Goal: Task Accomplishment & Management: Complete application form

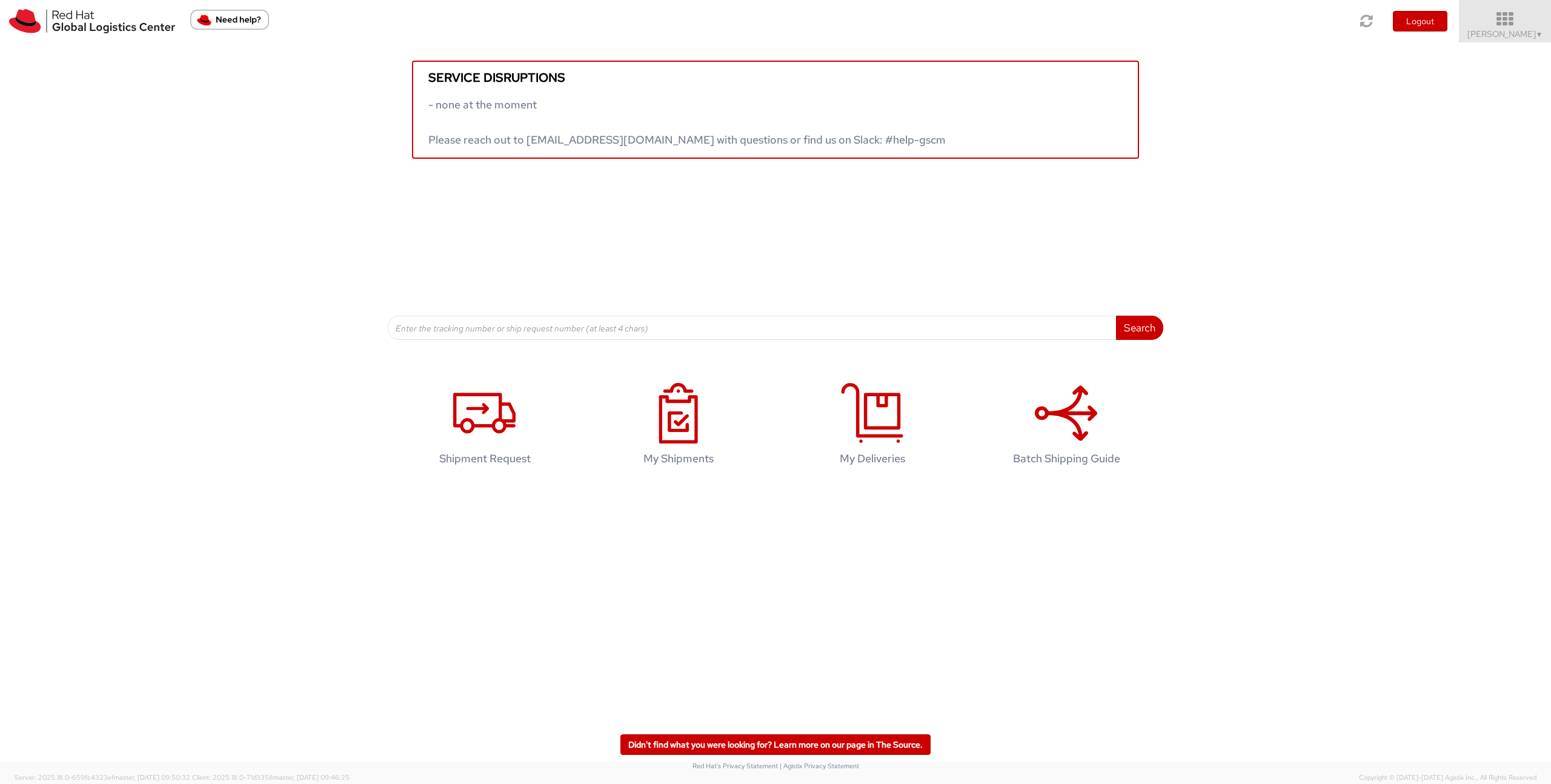
click at [1509, 33] on span "Irene Tirozzi ▼" at bounding box center [1505, 34] width 76 height 11
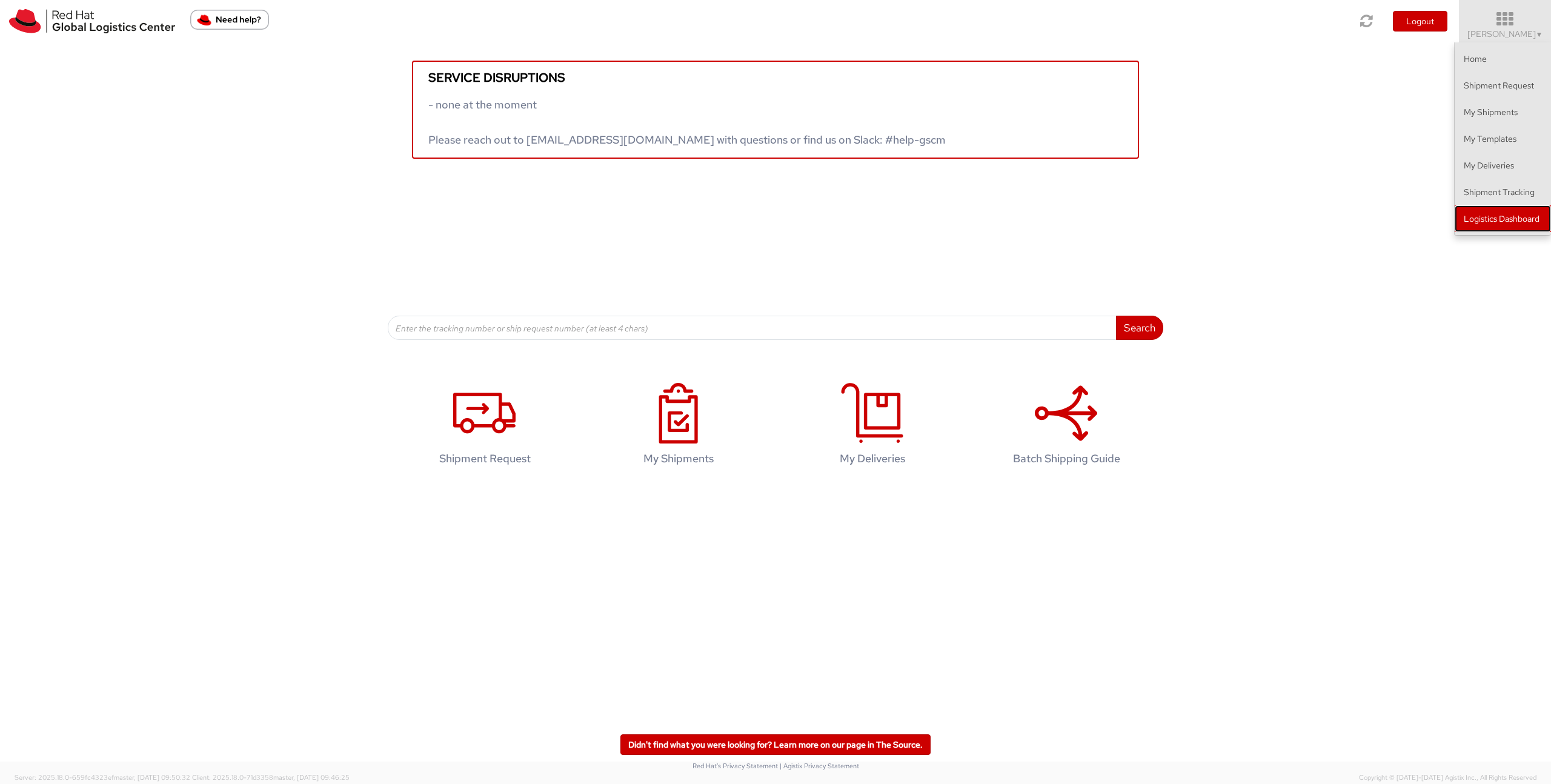
click at [1484, 220] on link "Logistics Dashboard" at bounding box center [1503, 218] width 97 height 27
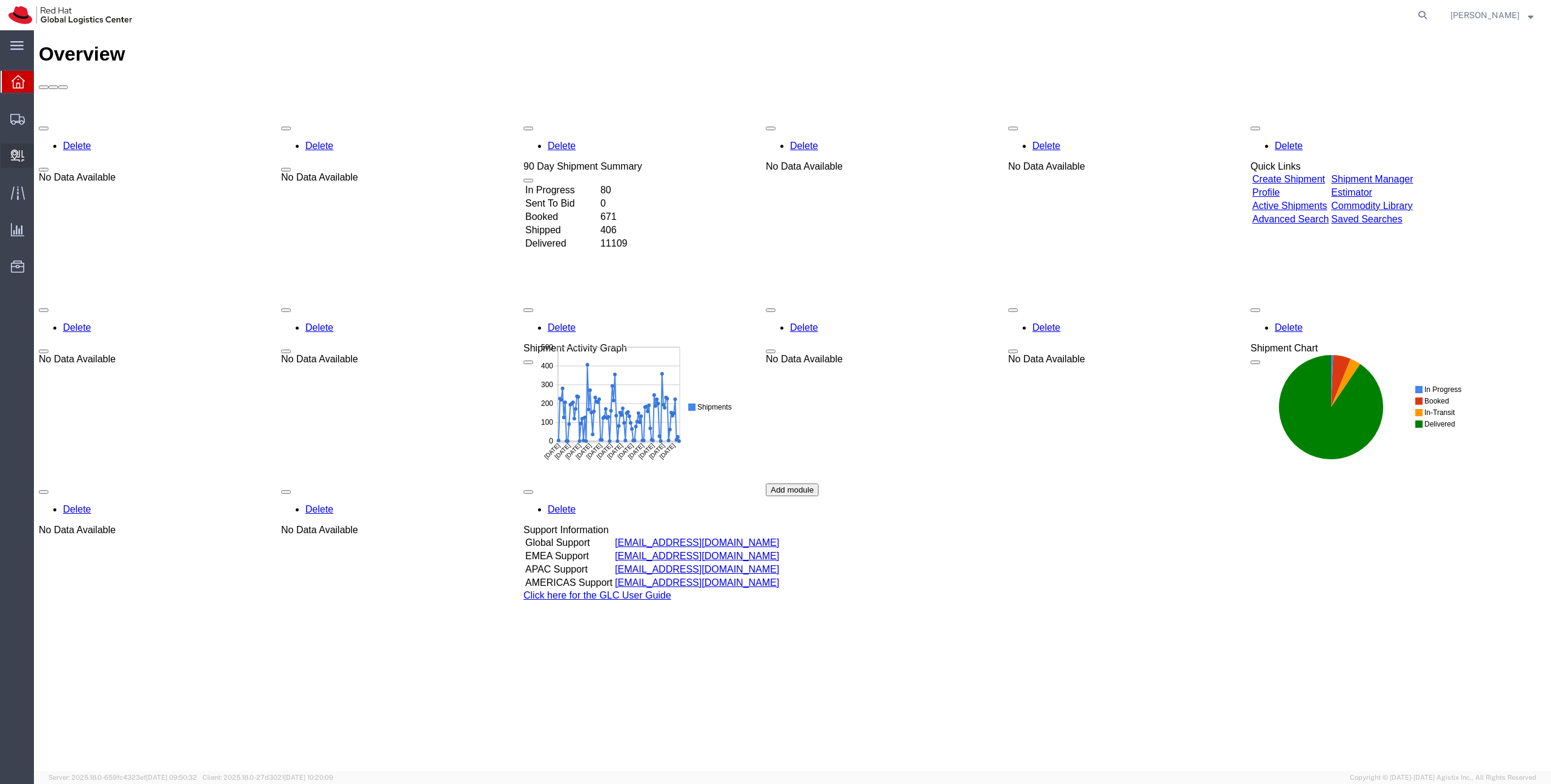
click at [0, 0] on span "Create Delivery" at bounding box center [0, 0] width 0 height 0
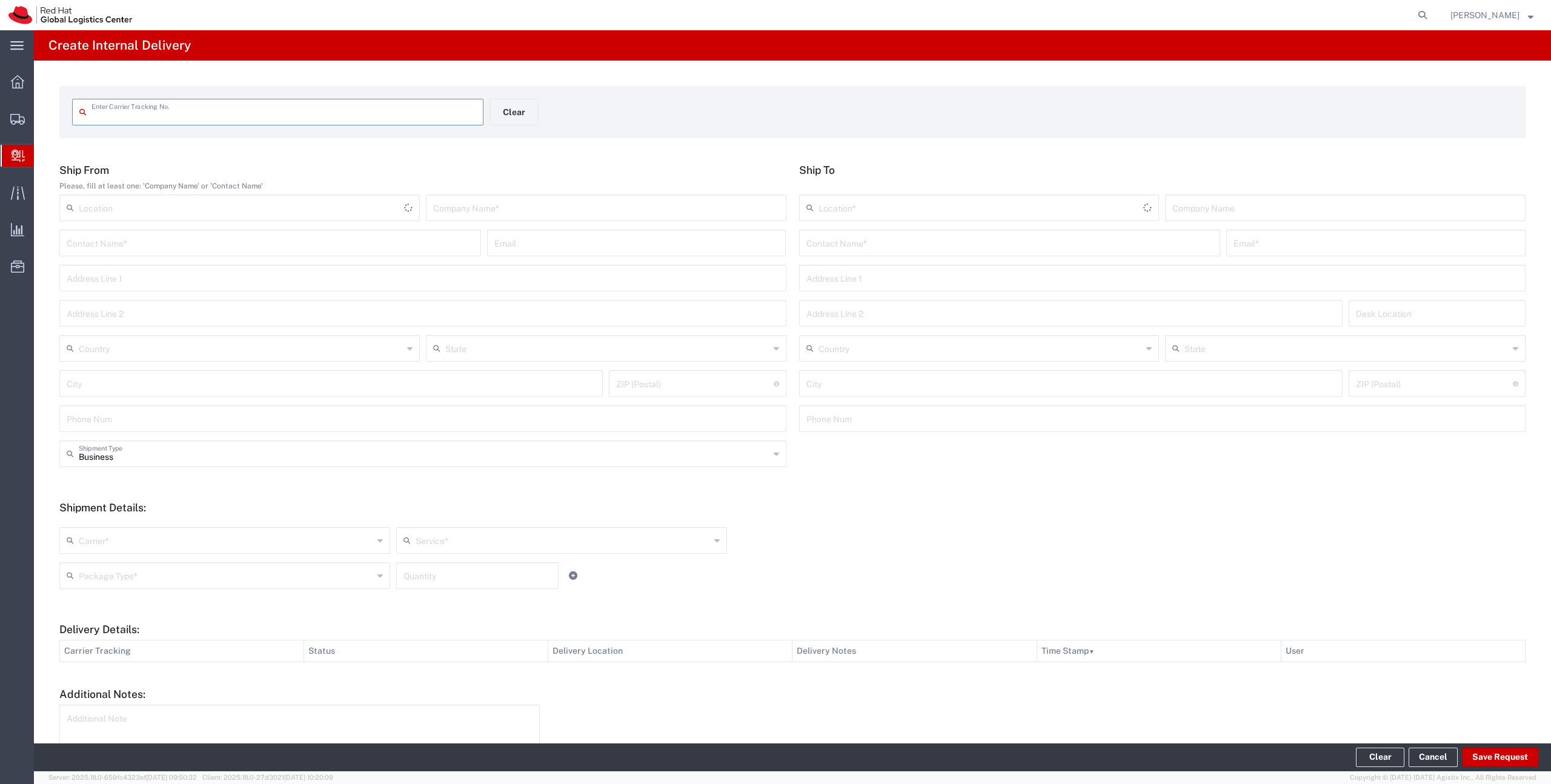
click at [457, 204] on input "text" at bounding box center [606, 206] width 346 height 21
type input "u"
type input "Unknown"
click at [866, 241] on input "text" at bounding box center [1010, 241] width 407 height 21
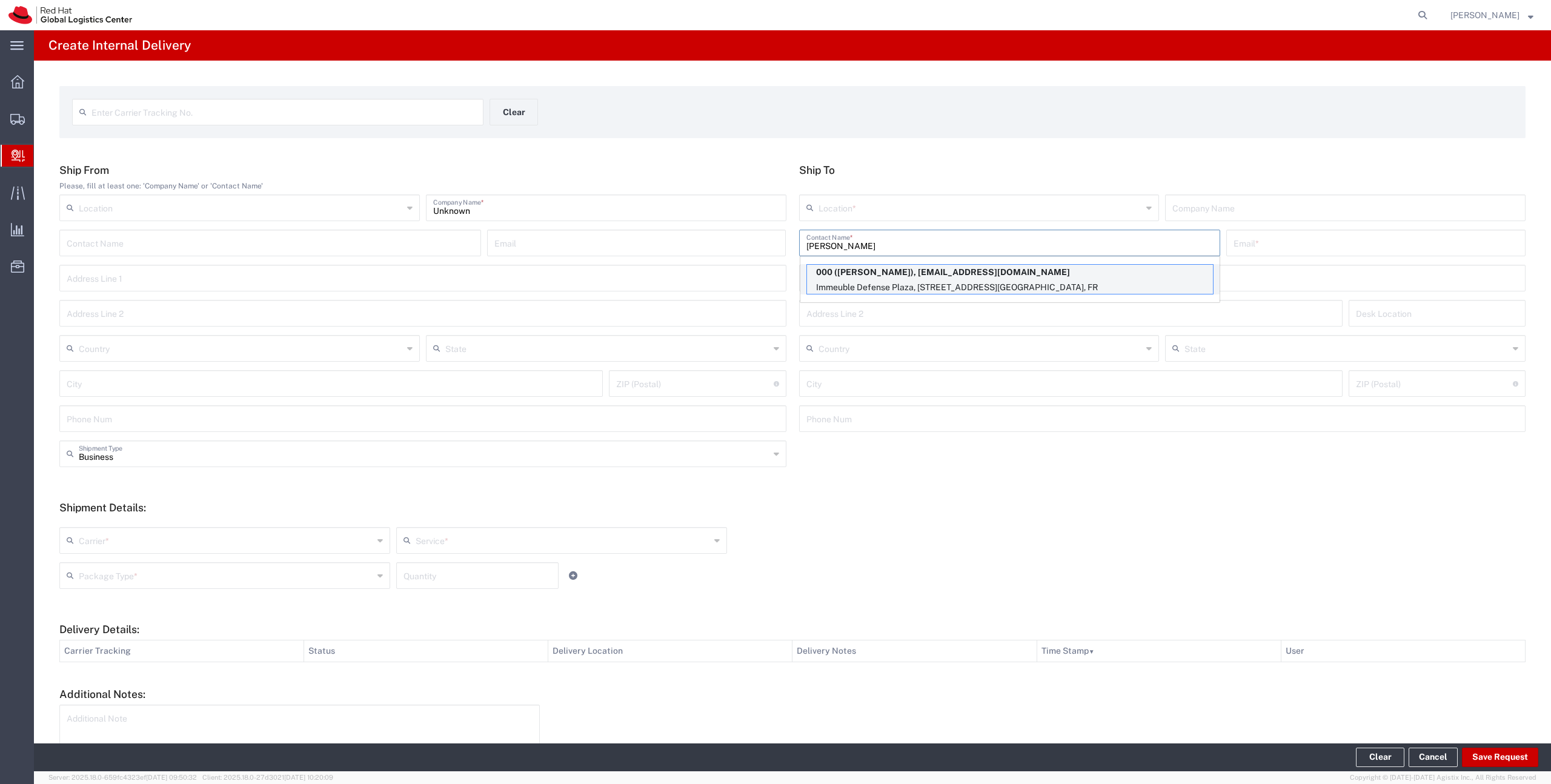
type input "[PERSON_NAME]"
click at [867, 276] on p "000 ([PERSON_NAME]), [EMAIL_ADDRESS][DOMAIN_NAME]" at bounding box center [1010, 272] width 406 height 15
type input "RH - Puteaux (eNovance) (old)"
type input "000"
type input "[PERSON_NAME]"
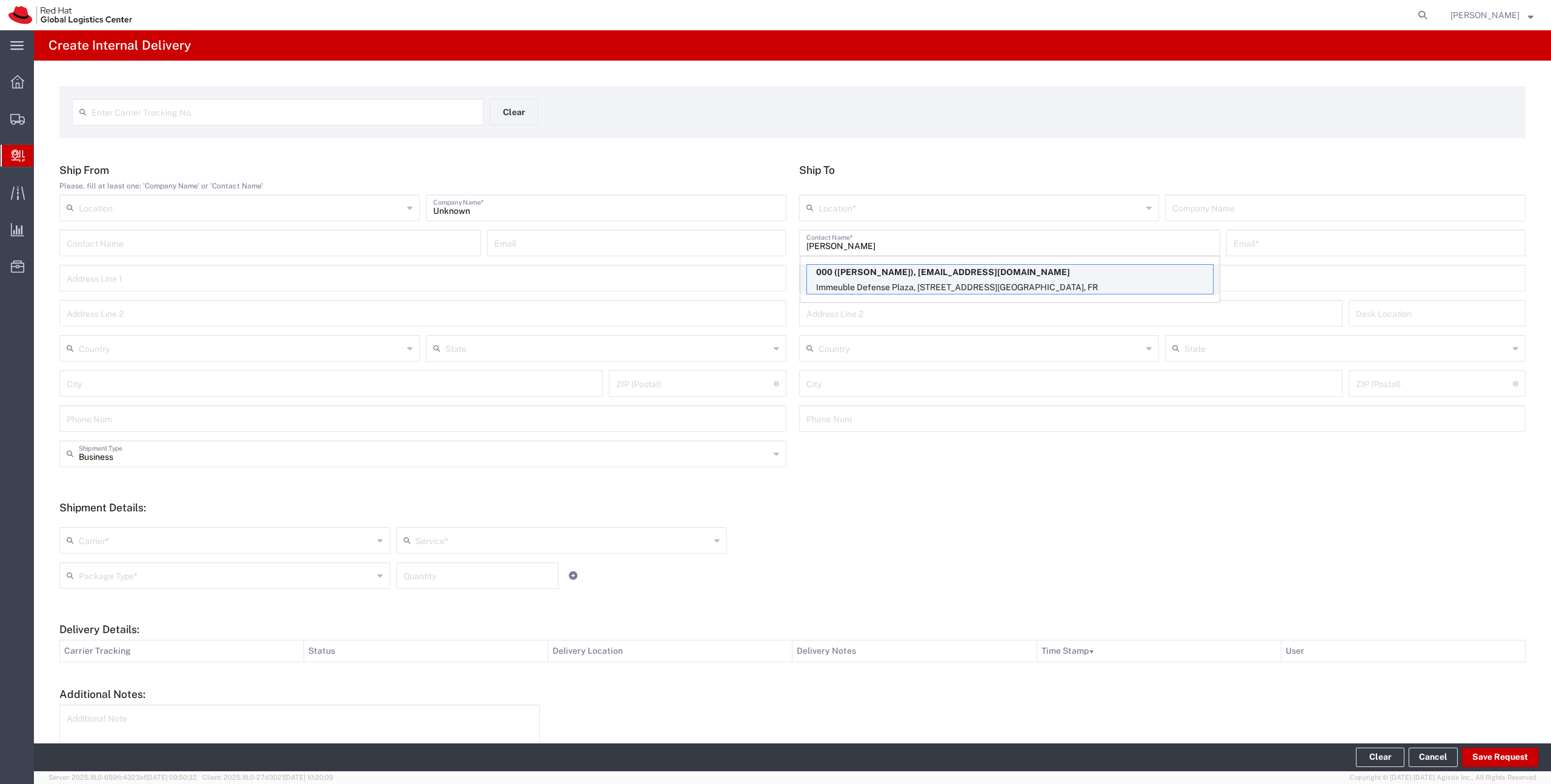
type input "[EMAIL_ADDRESS][DOMAIN_NAME]"
type input "Immeuble Defense Plaza, 8th Floor"
type input "[STREET_ADDRESS]¨re Lefoullon"
type input "[GEOGRAPHIC_DATA]"
type input "PUTEAUX"
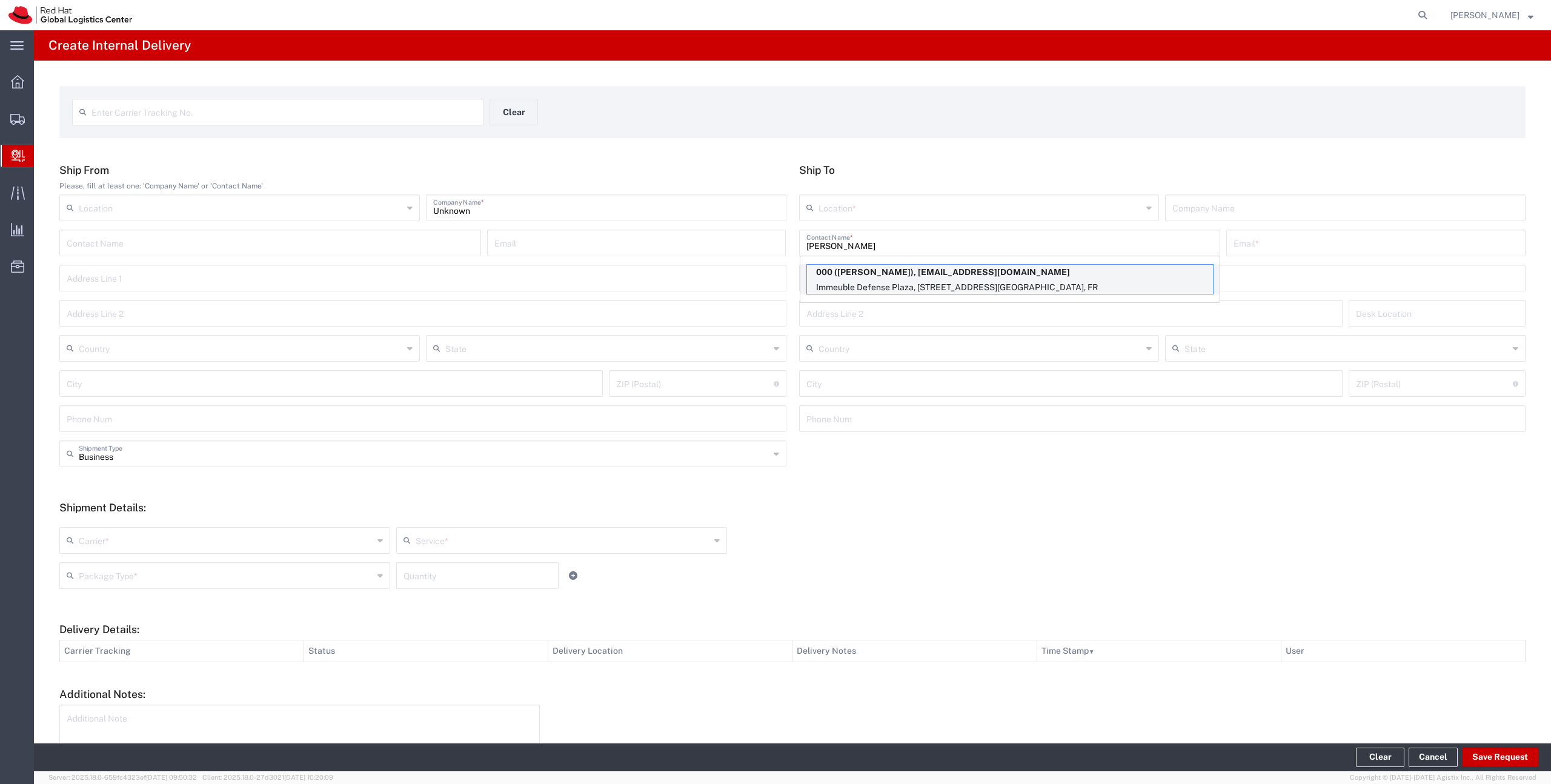
type input "92800"
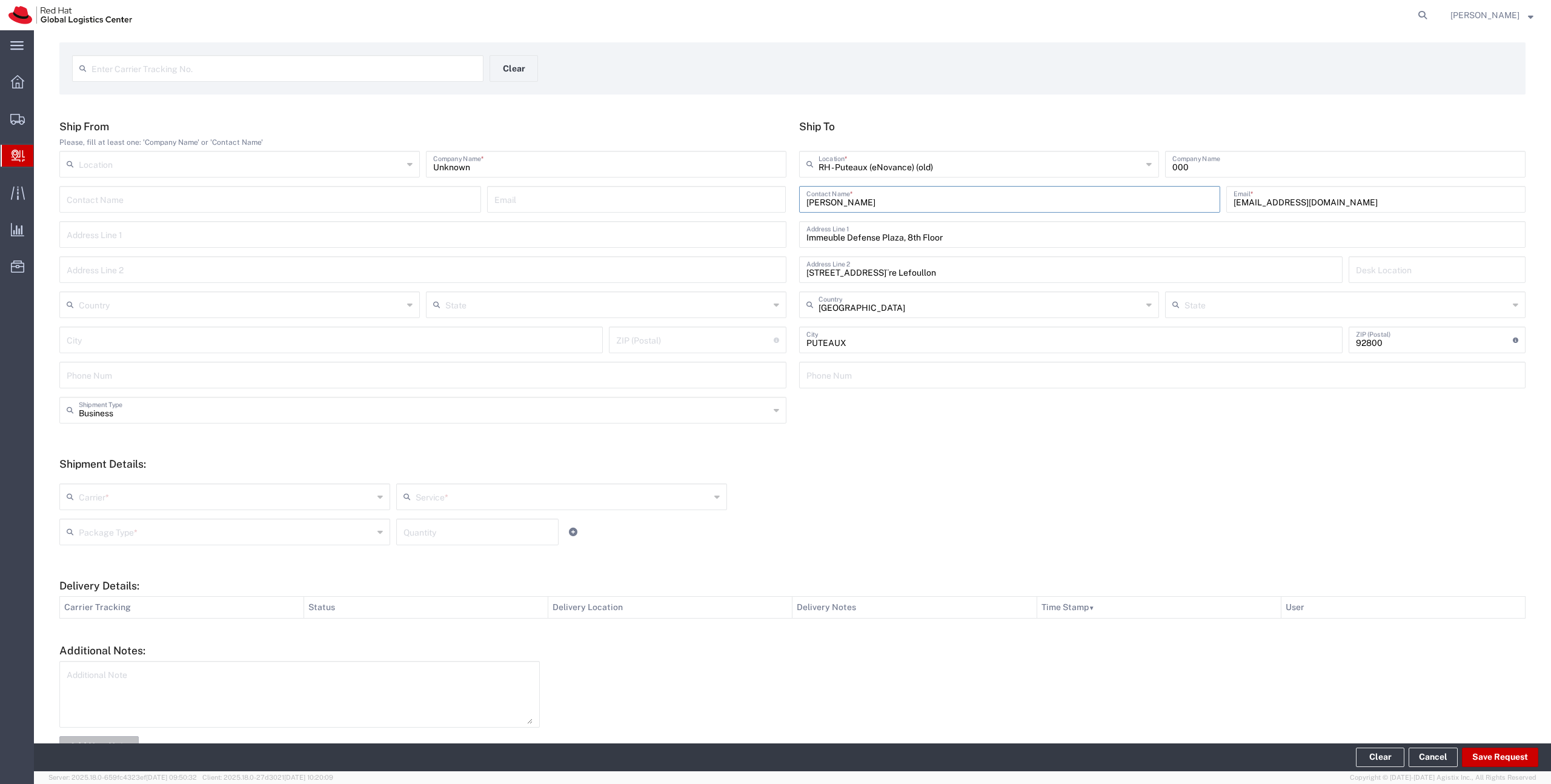
scroll to position [60, 0]
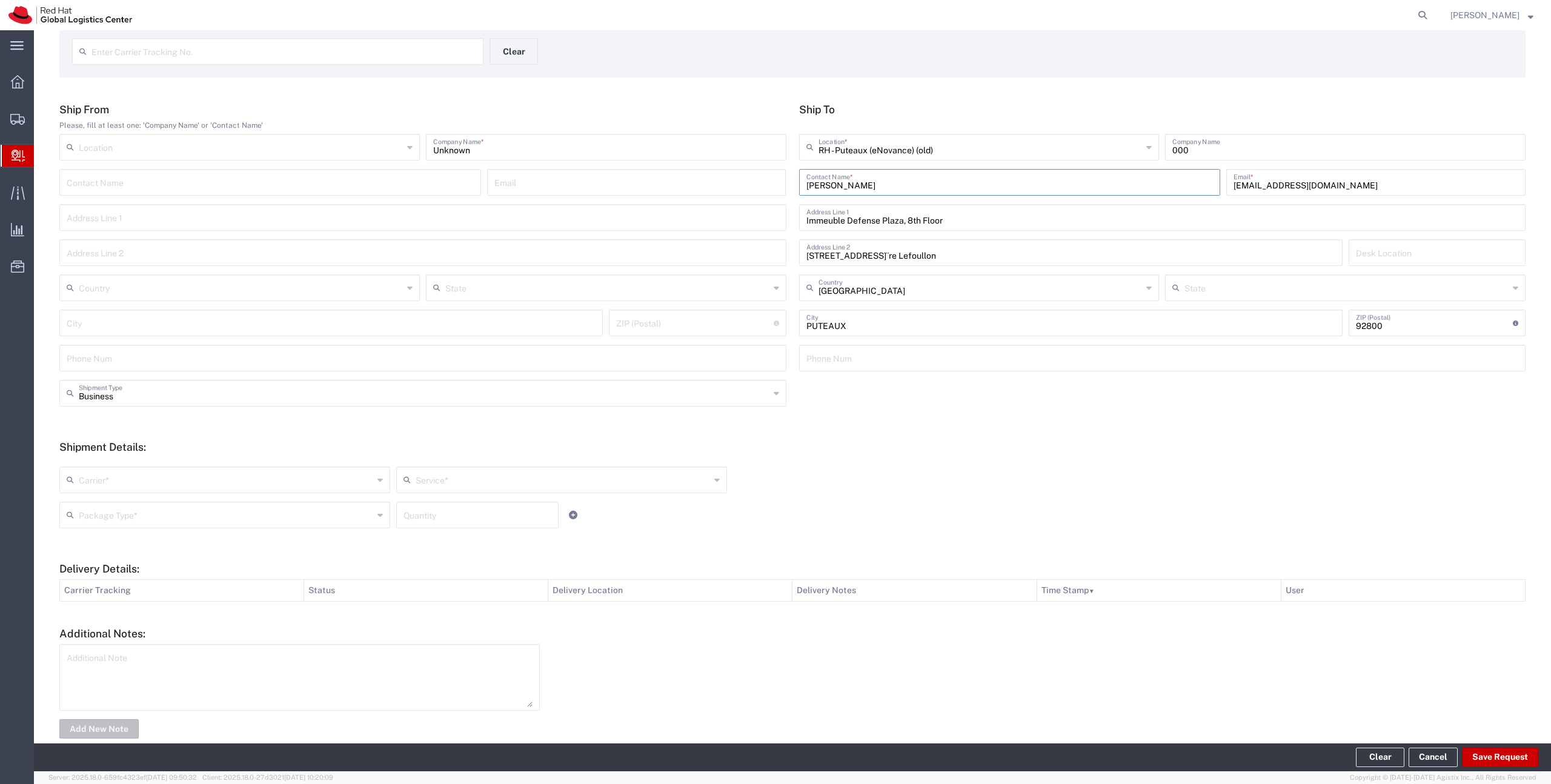
click at [354, 488] on input "text" at bounding box center [226, 478] width 295 height 21
click at [283, 566] on span "Local Carrier" at bounding box center [224, 566] width 328 height 19
type input "Local Carrier"
type input "Local_Ground"
click at [281, 508] on input "text" at bounding box center [226, 514] width 295 height 21
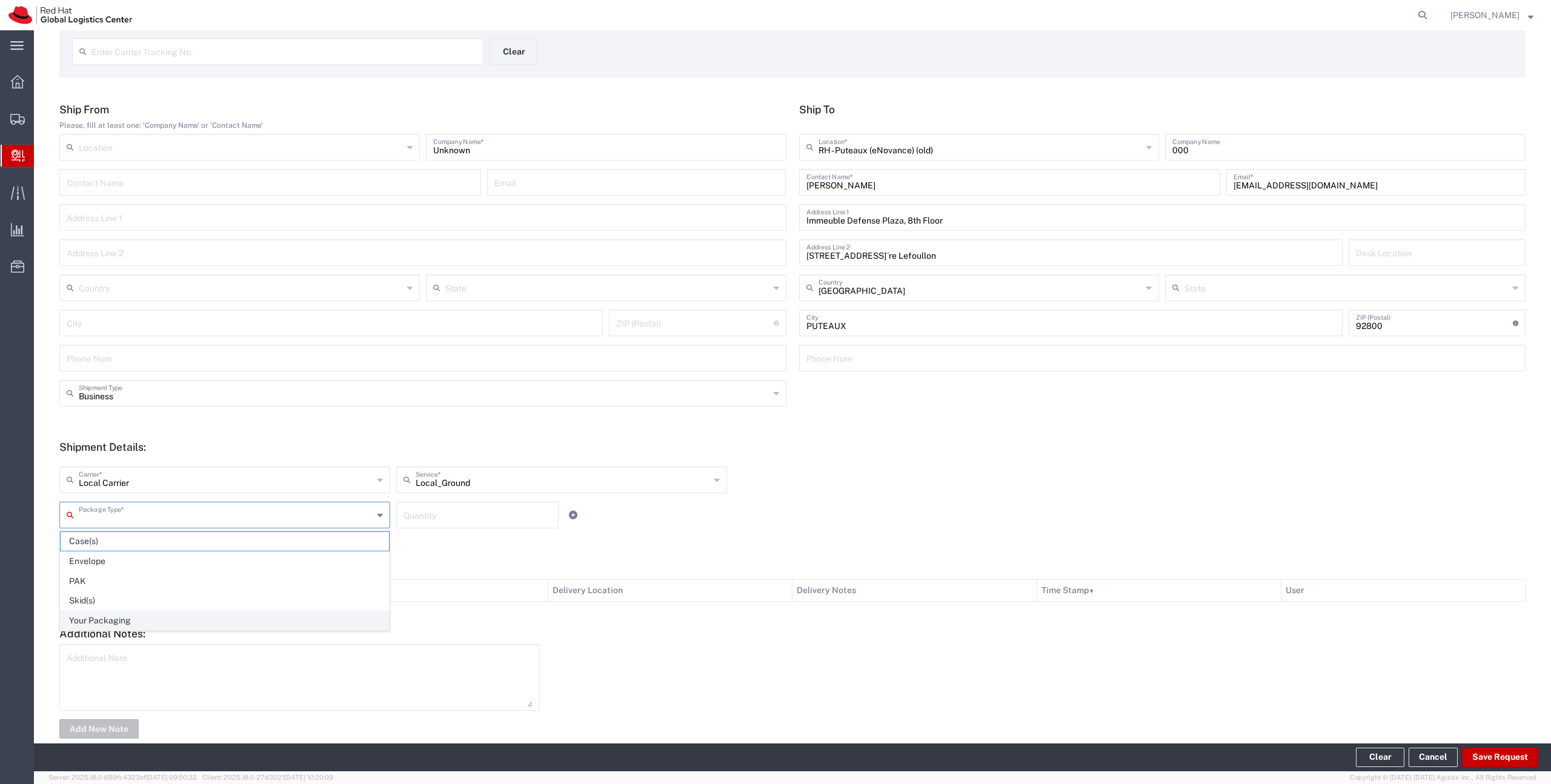
click at [243, 617] on span "Your Packaging" at bounding box center [224, 621] width 328 height 19
type input "Your Packaging"
click at [428, 512] on input "number" at bounding box center [477, 514] width 148 height 21
type input "1"
click at [1512, 761] on button "Save Request" at bounding box center [1500, 757] width 76 height 20
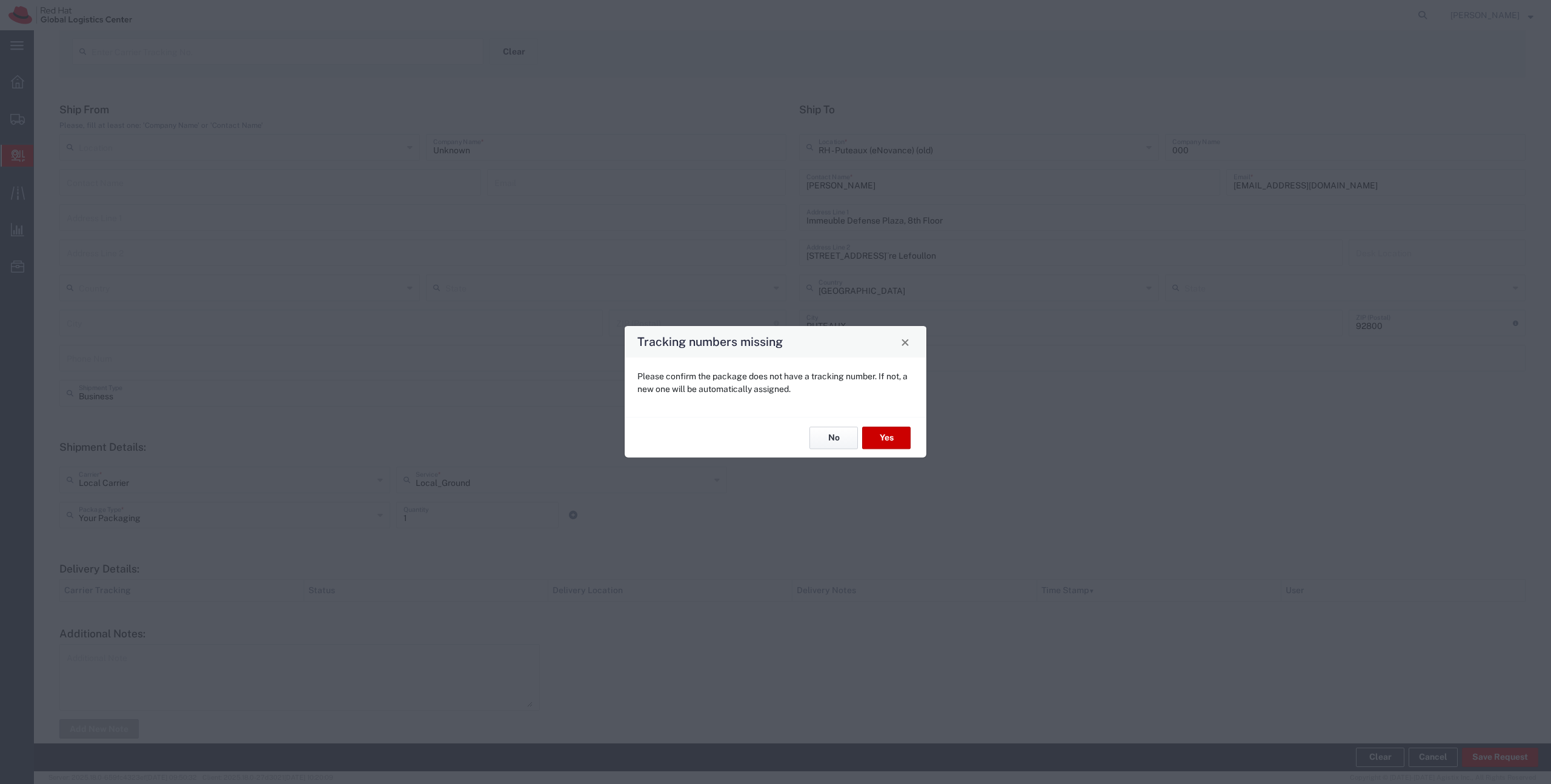
click at [825, 435] on button "No" at bounding box center [834, 437] width 48 height 22
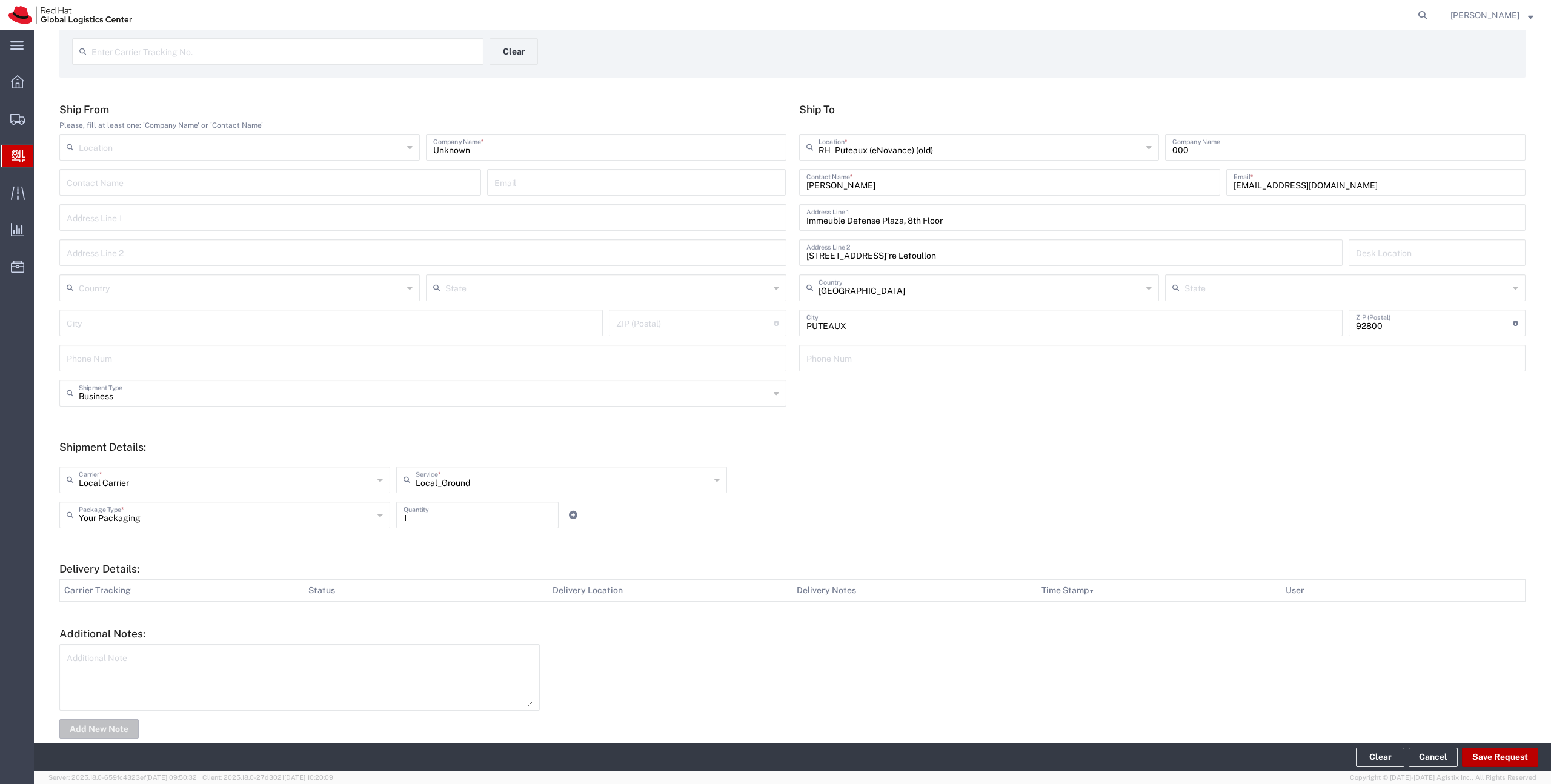
click at [1504, 751] on button "Save Request" at bounding box center [1500, 757] width 76 height 20
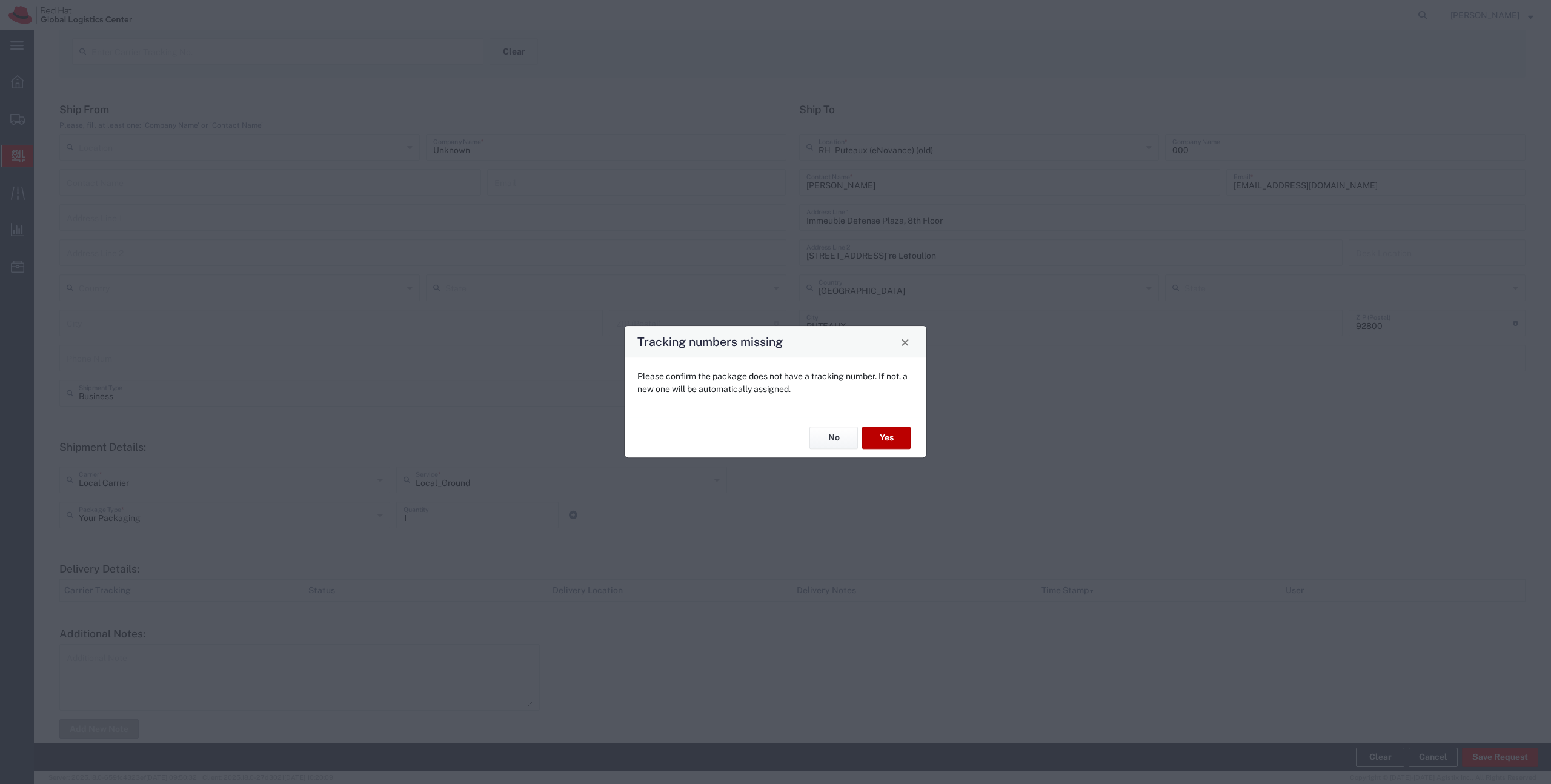
click at [888, 435] on button "Yes" at bounding box center [887, 437] width 48 height 22
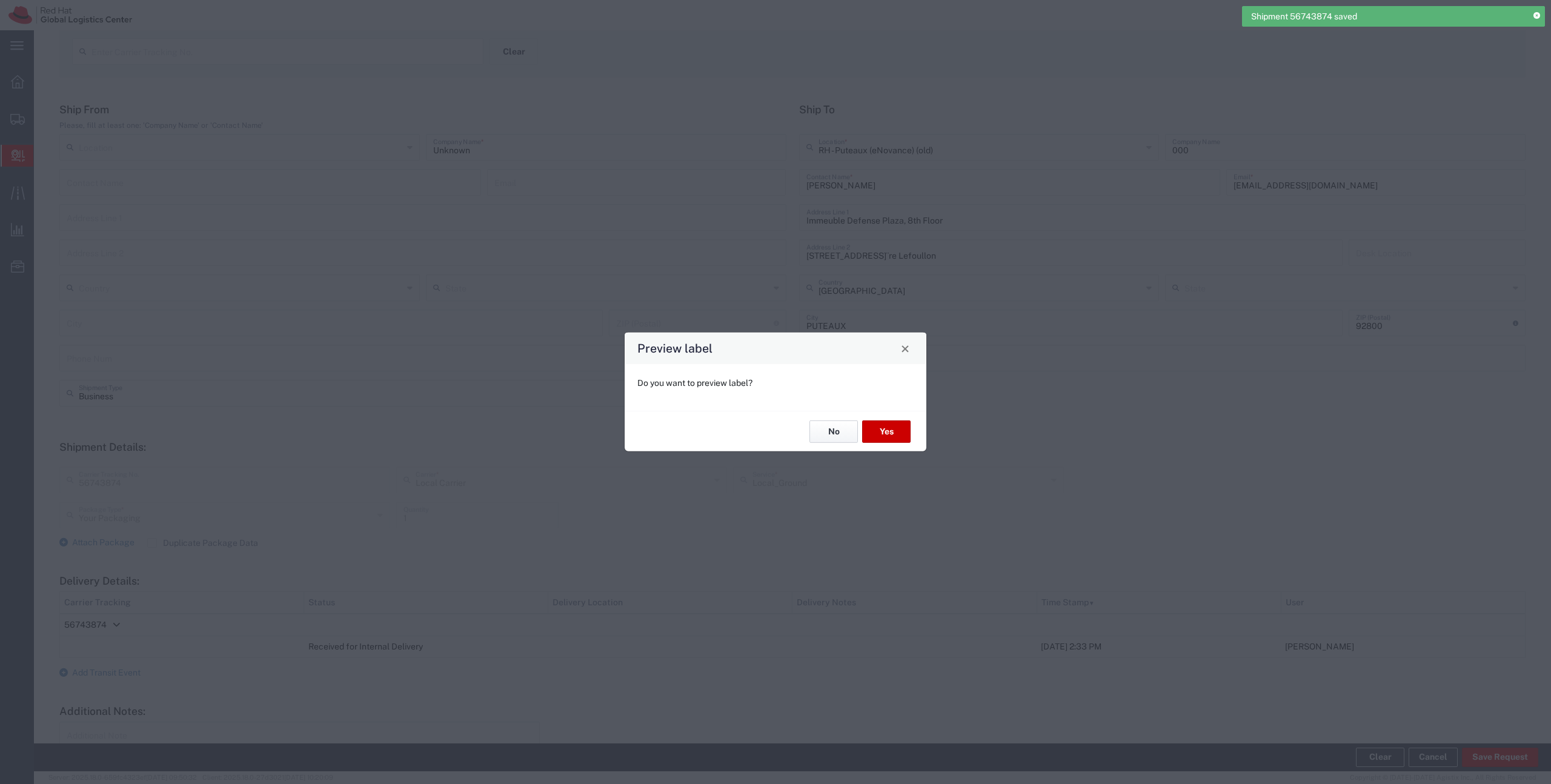
click at [847, 430] on button "No" at bounding box center [834, 431] width 48 height 22
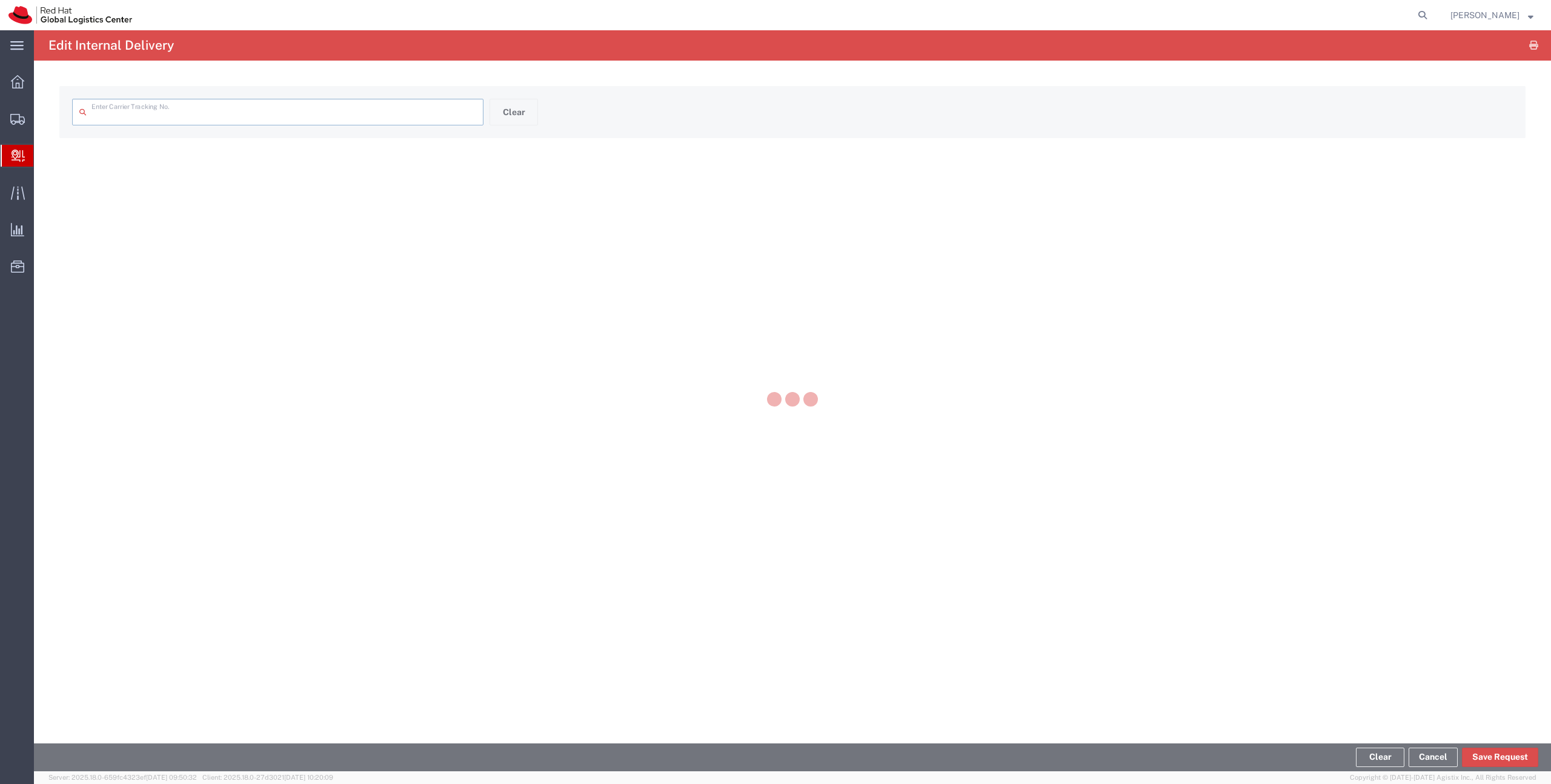
type input "56743874"
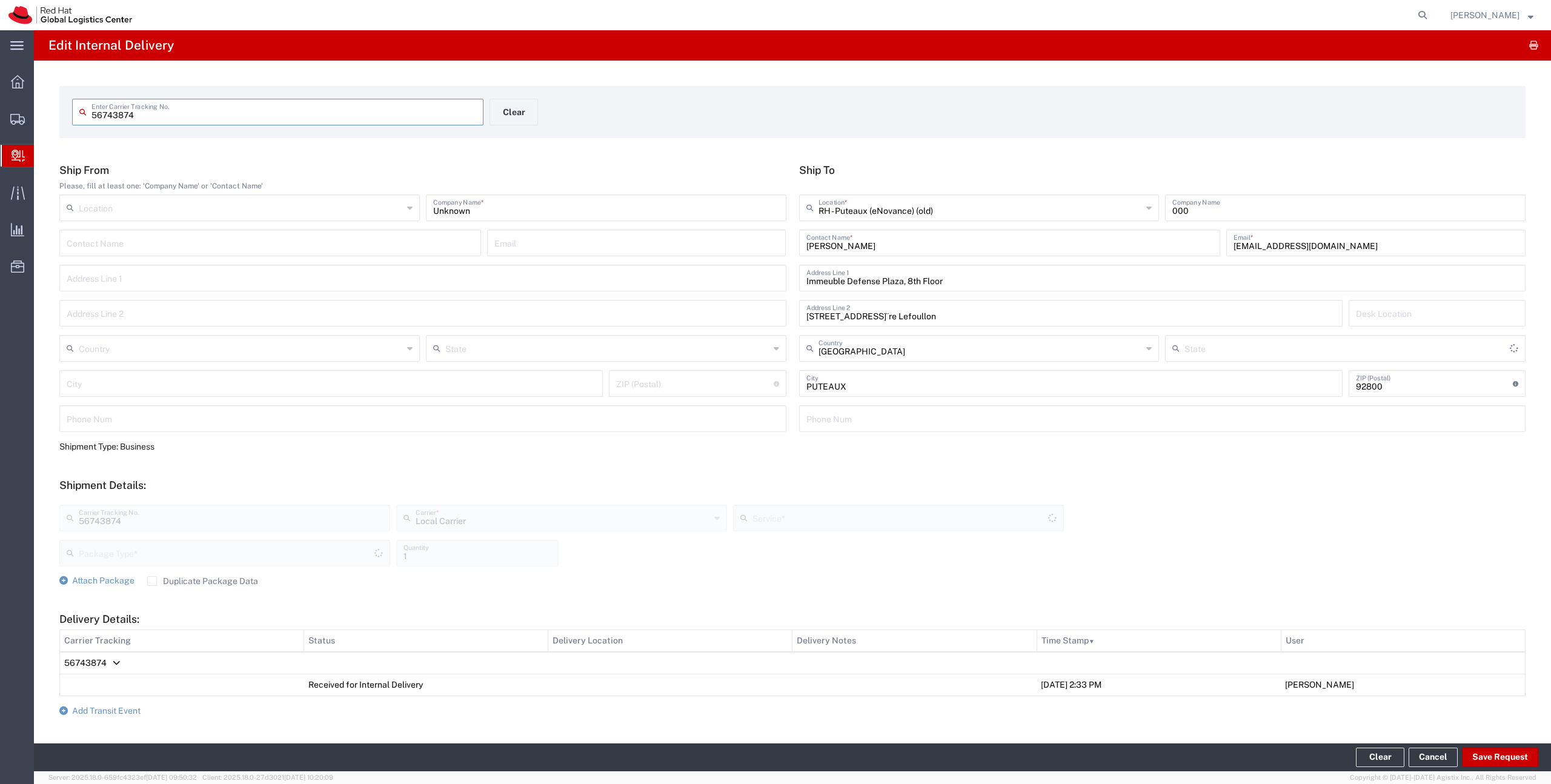
type input "Your Packaging"
type input "Local_Ground"
click at [94, 714] on span "Add Transit Event" at bounding box center [107, 710] width 69 height 10
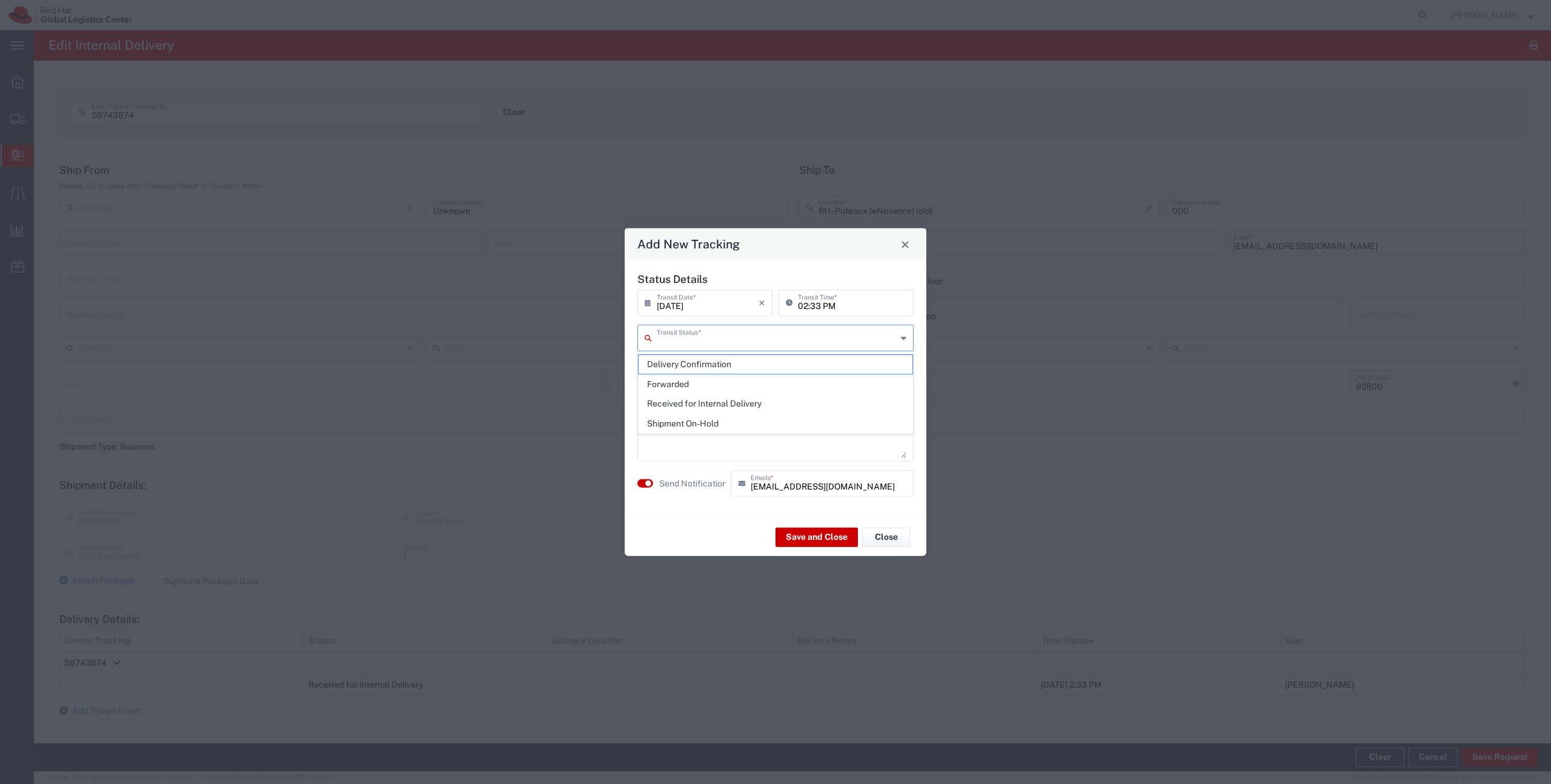
click at [734, 340] on input "text" at bounding box center [777, 336] width 240 height 21
click at [722, 363] on span "Delivery Confirmation" at bounding box center [775, 364] width 274 height 19
type input "Delivery Confirmation"
click at [643, 482] on button "button" at bounding box center [645, 483] width 16 height 8
click at [830, 529] on button "Save and Close" at bounding box center [817, 536] width 83 height 20
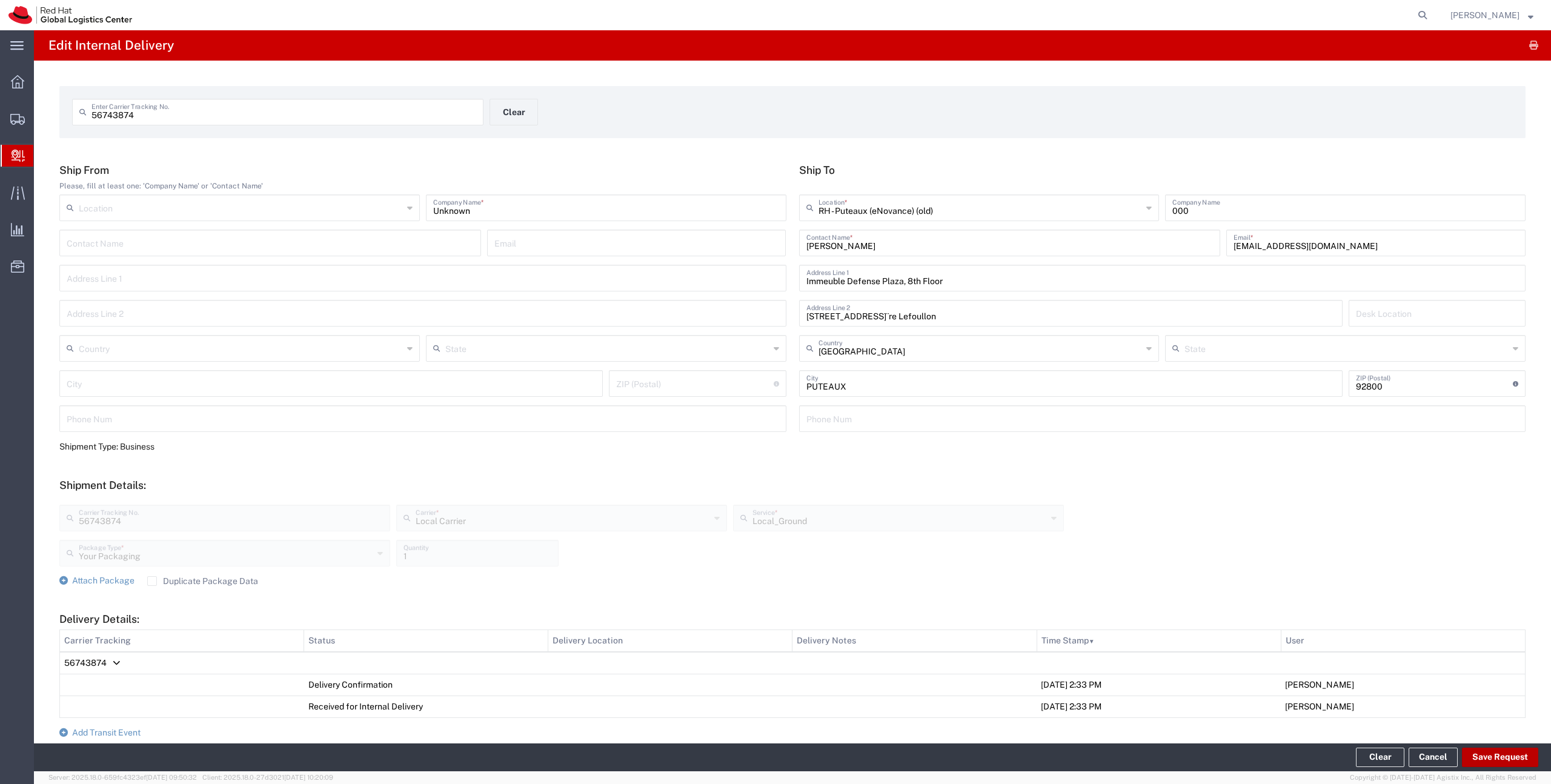
click at [1503, 752] on button "Save Request" at bounding box center [1500, 757] width 76 height 20
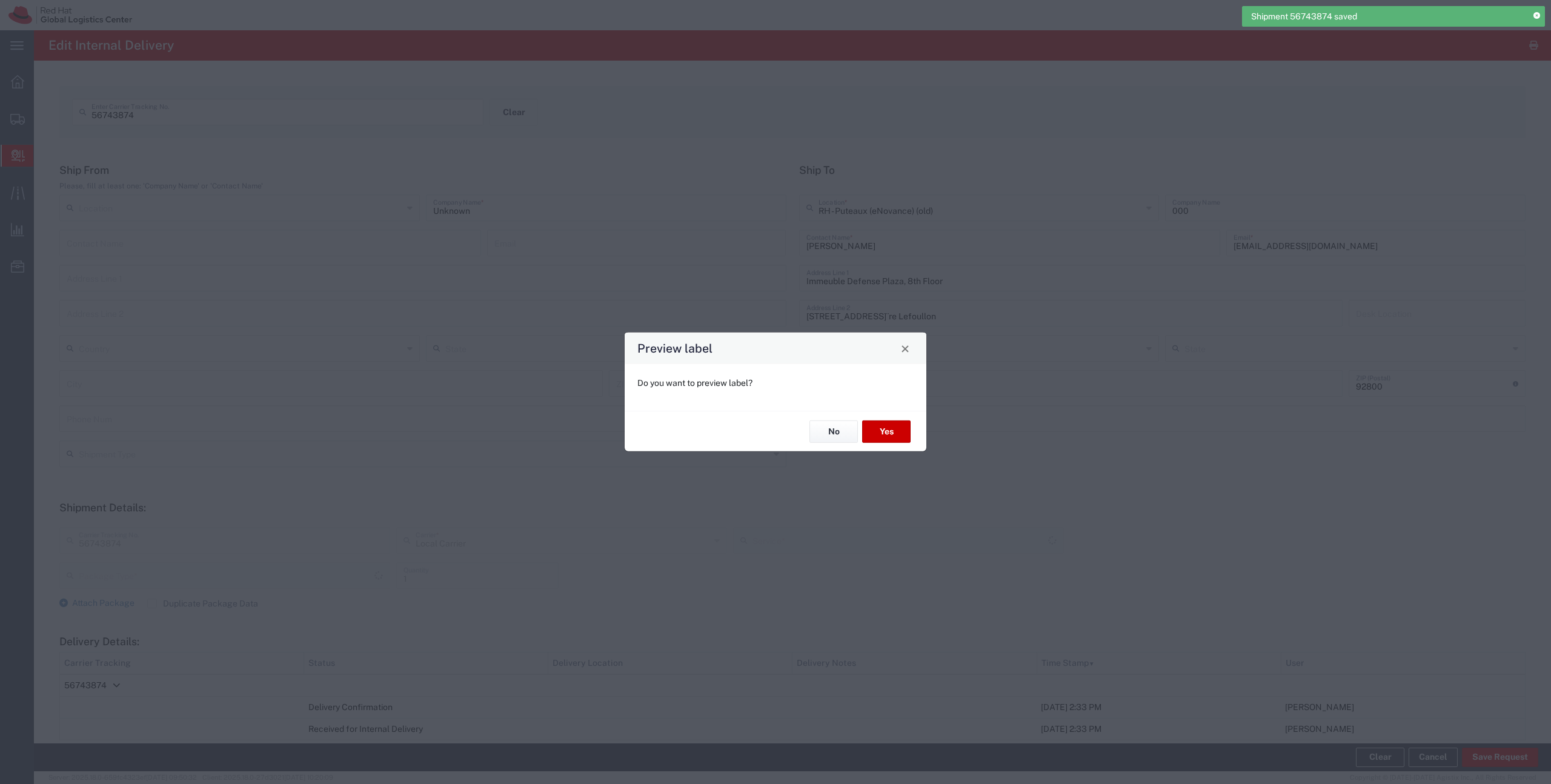
type input "Your Packaging"
type input "Local_Ground"
click at [835, 433] on button "No" at bounding box center [834, 431] width 48 height 22
